Goal: Task Accomplishment & Management: Manage account settings

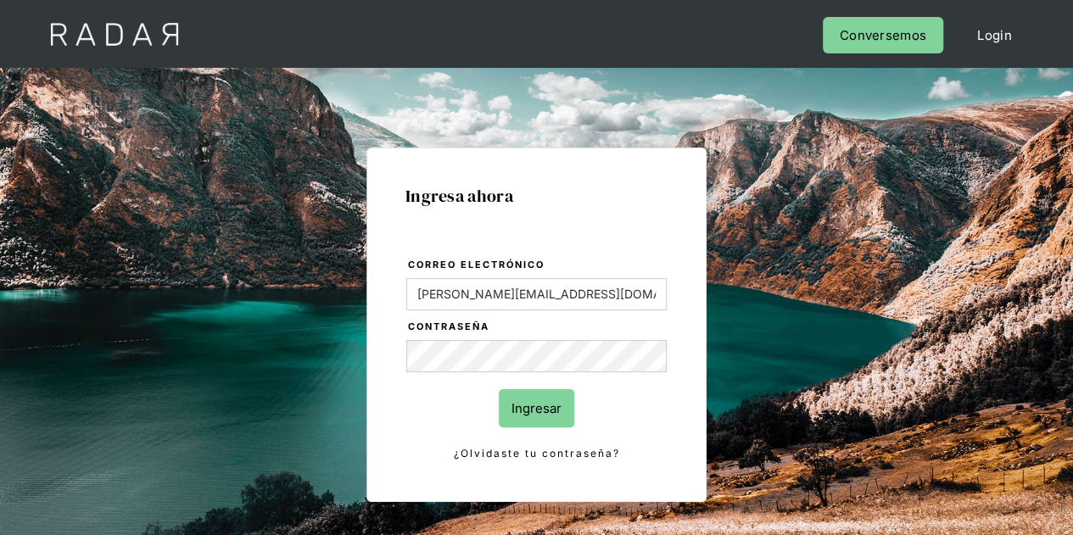
click at [546, 403] on input "Ingresar" at bounding box center [536, 408] width 75 height 38
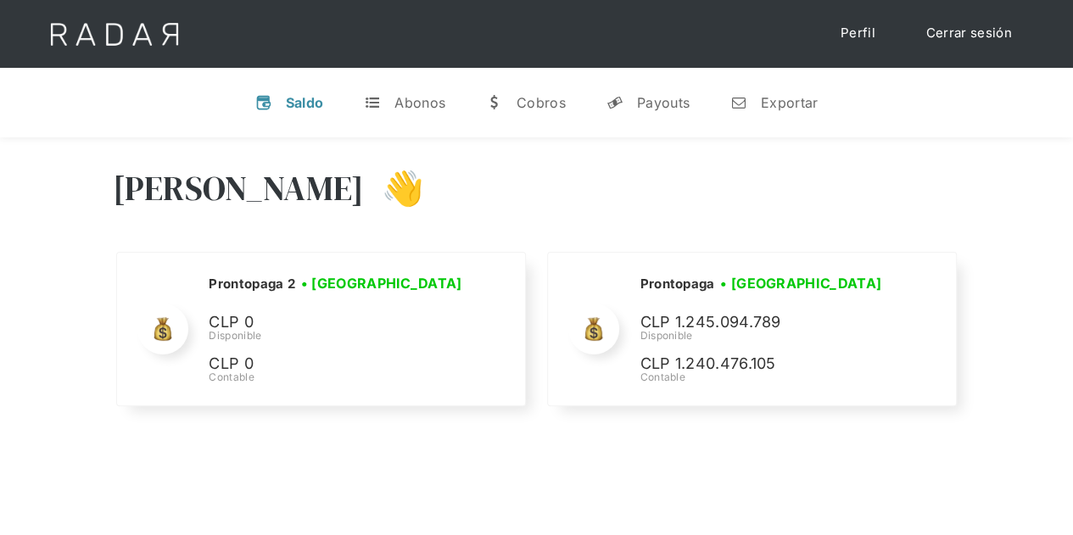
click at [44, 413] on div "[PERSON_NAME] 👋 Cargando tus cuentas... Nombre de la empresa • [GEOGRAPHIC_DATA…" at bounding box center [536, 289] width 1073 height 304
click at [0, 247] on div "[PERSON_NAME] 👋 Cargando tus cuentas... Nombre de la empresa • [GEOGRAPHIC_DATA…" at bounding box center [536, 289] width 1073 height 304
